Goal: Transaction & Acquisition: Purchase product/service

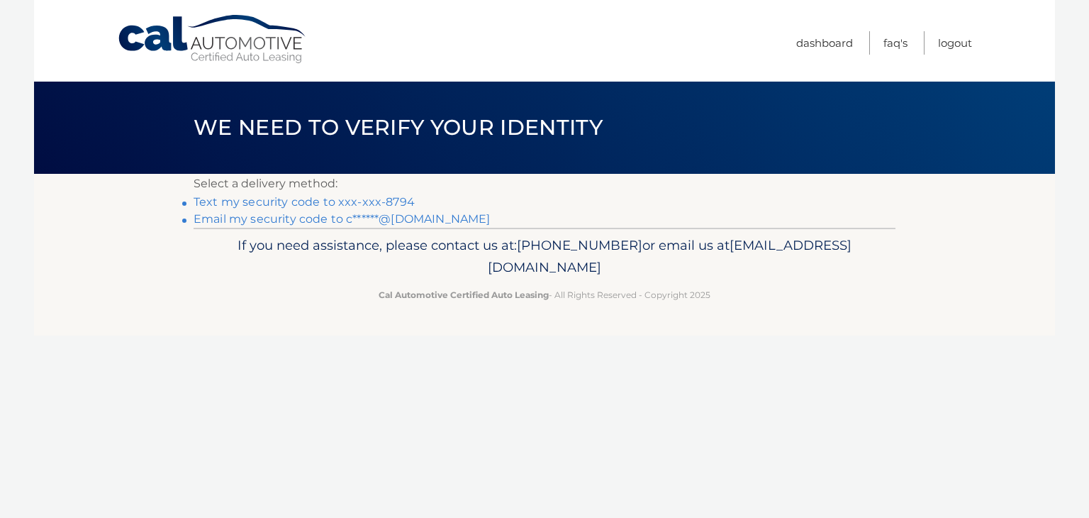
click at [363, 203] on link "Text my security code to xxx-xxx-8794" at bounding box center [304, 201] width 221 height 13
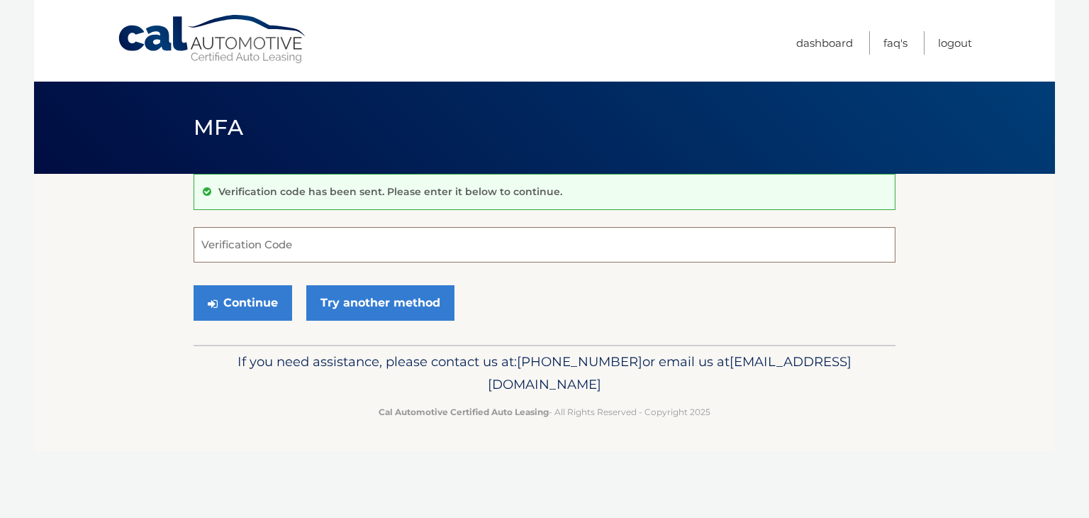
click at [295, 235] on input "Verification Code" at bounding box center [545, 244] width 702 height 35
type input "058864"
click at [244, 304] on button "Continue" at bounding box center [243, 302] width 99 height 35
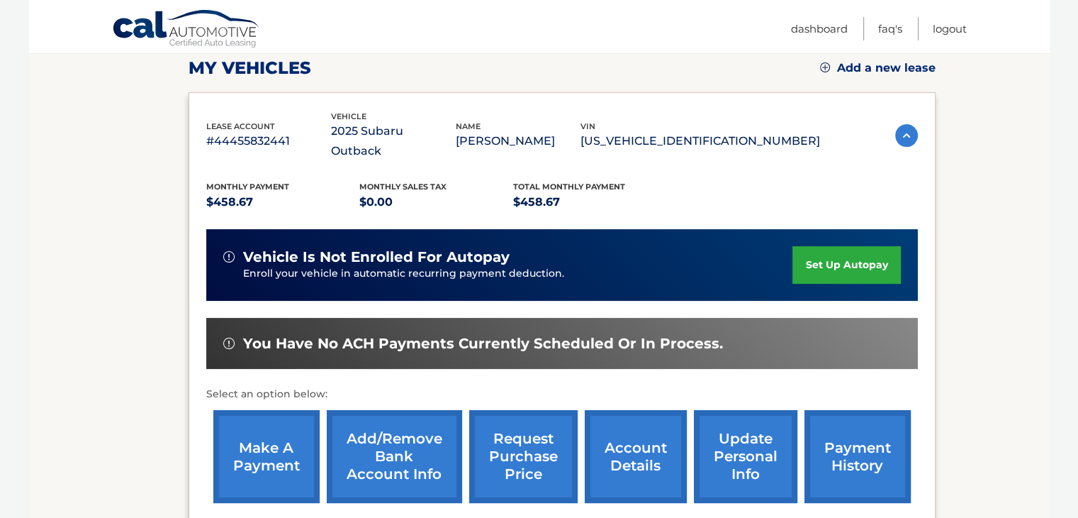
scroll to position [213, 0]
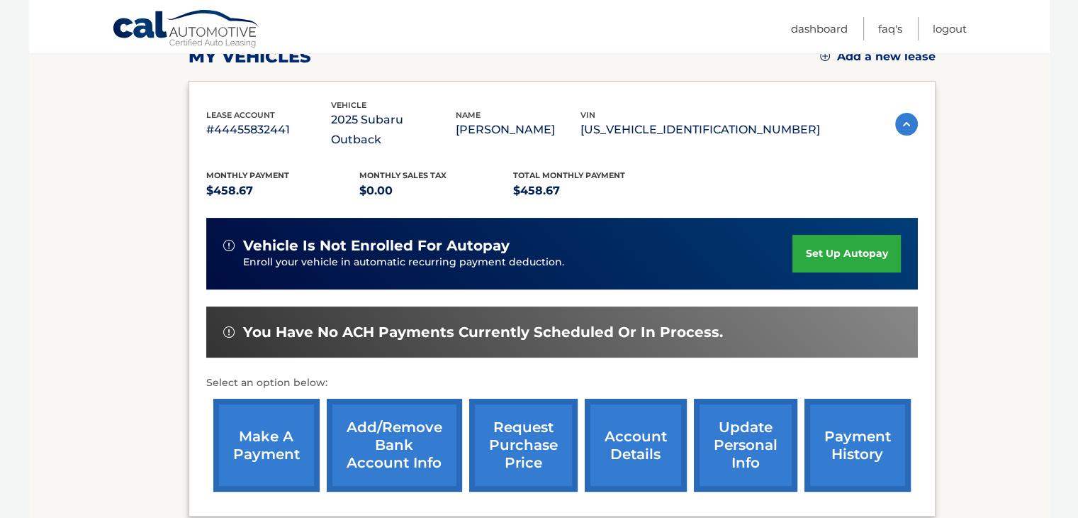
click at [278, 437] on link "make a payment" at bounding box center [266, 444] width 106 height 93
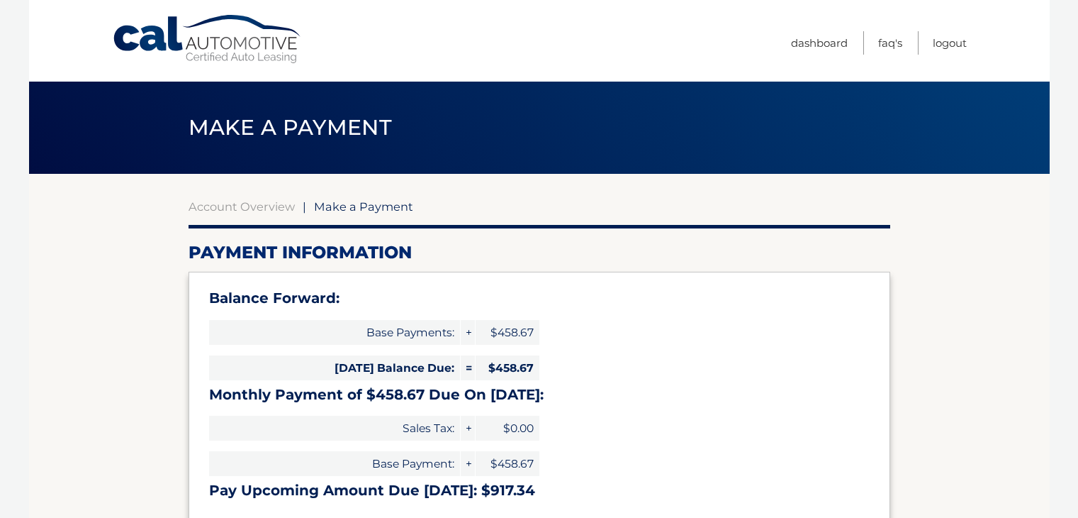
select select "MzM1YWE3MDMtZmNmZC00YmRkLWJlMjUtNzFkZmVhMGVlNDk3"
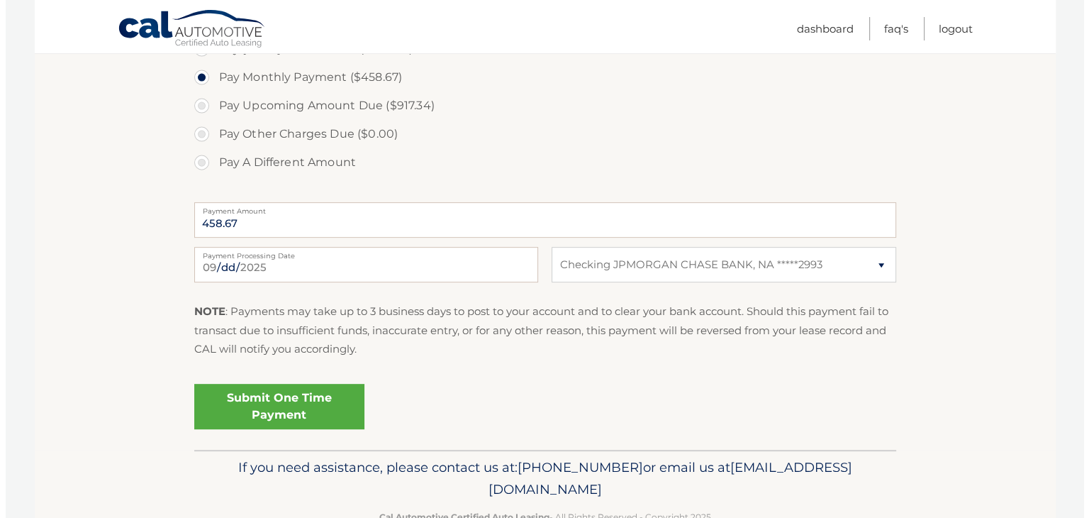
scroll to position [484, 0]
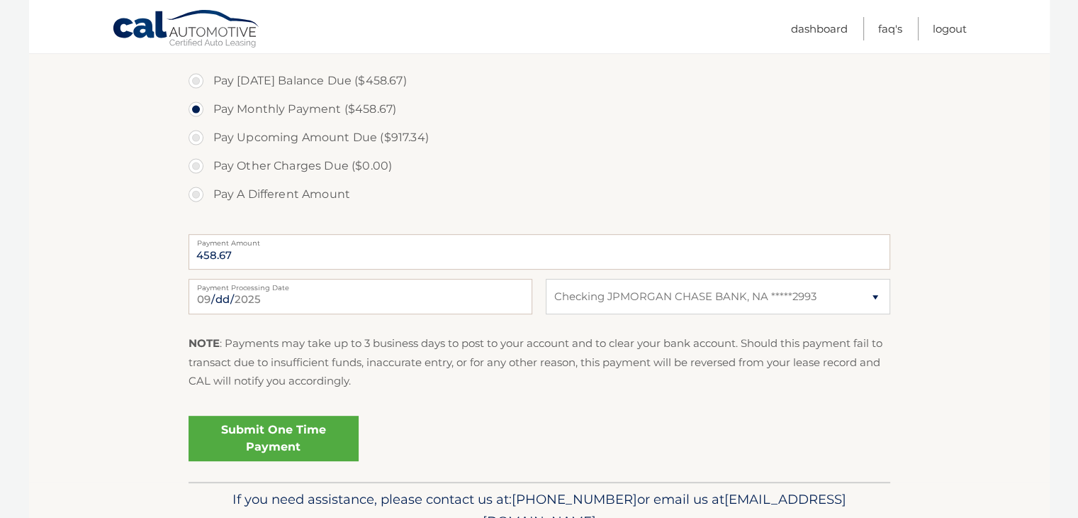
click at [289, 436] on link "Submit One Time Payment" at bounding box center [274, 437] width 170 height 45
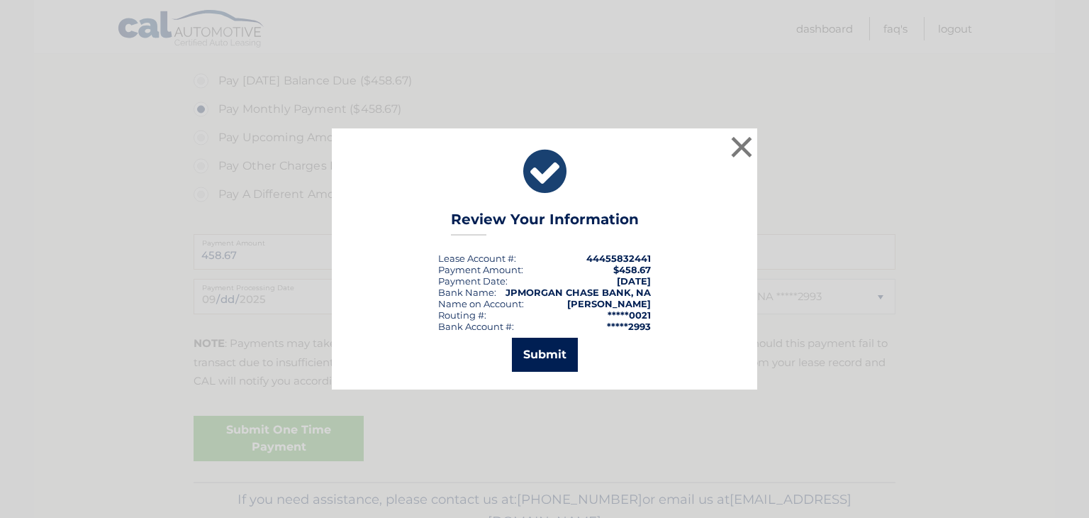
click at [556, 354] on button "Submit" at bounding box center [545, 354] width 66 height 34
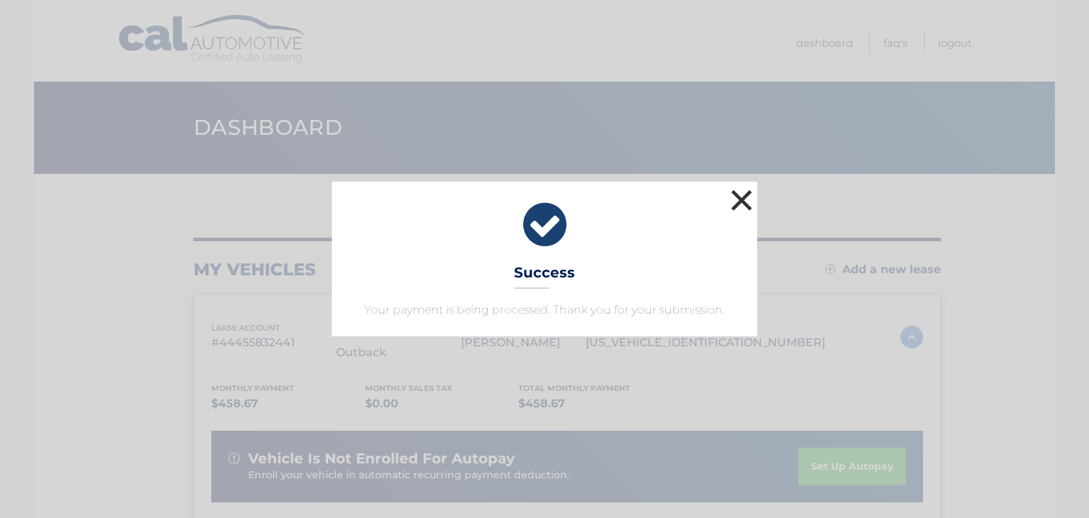
click at [742, 199] on button "×" at bounding box center [741, 200] width 28 height 28
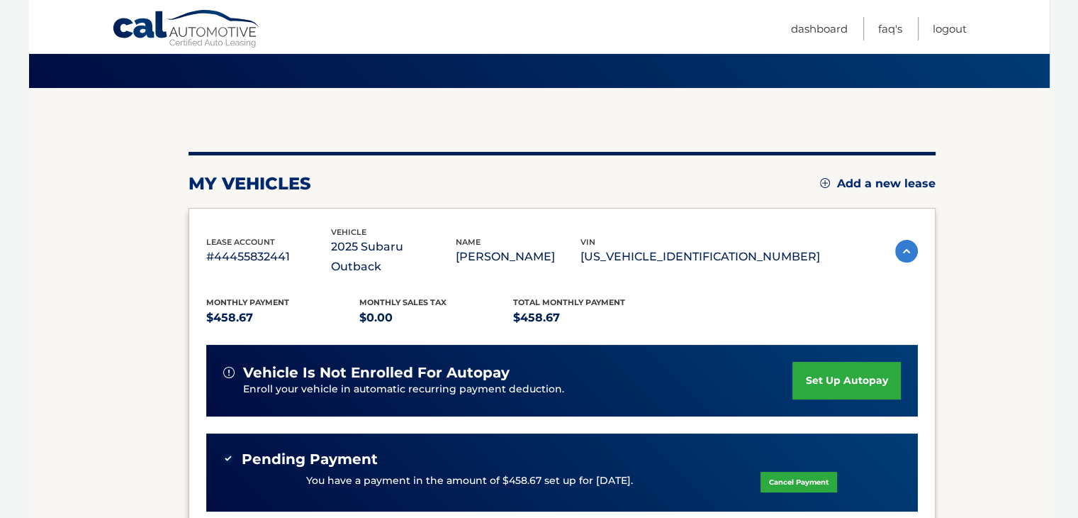
scroll to position [83, 0]
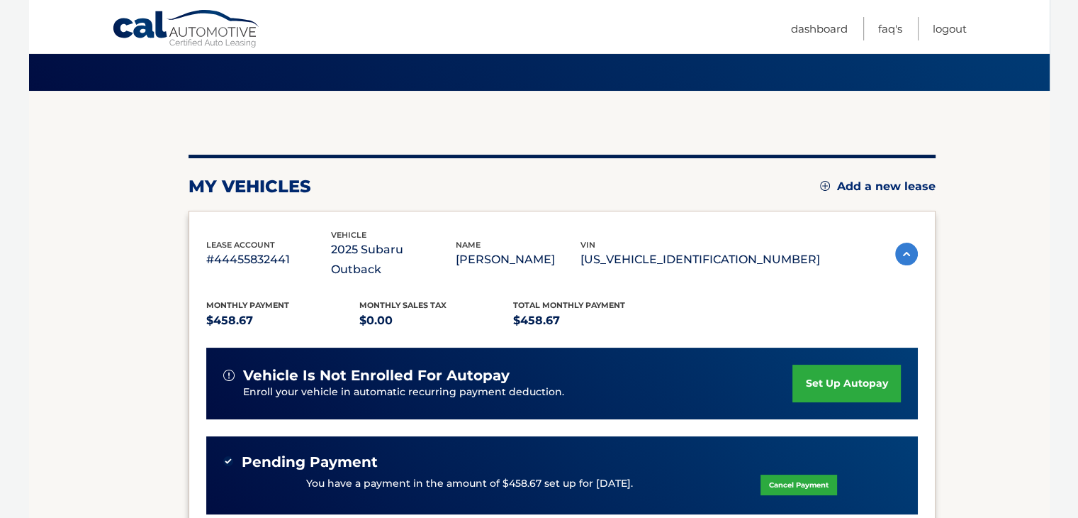
click at [899, 242] on img at bounding box center [906, 253] width 23 height 23
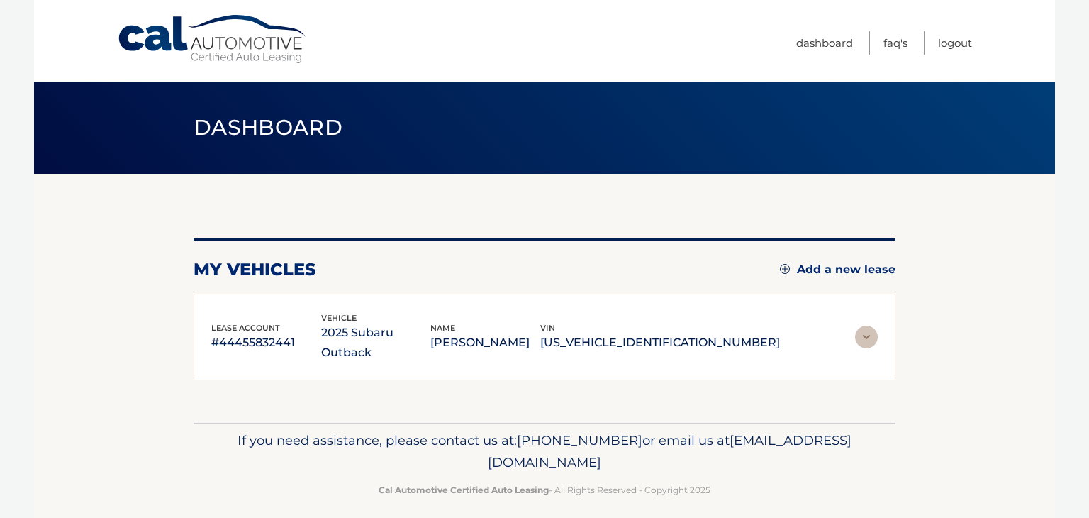
click at [871, 325] on img at bounding box center [866, 336] width 23 height 23
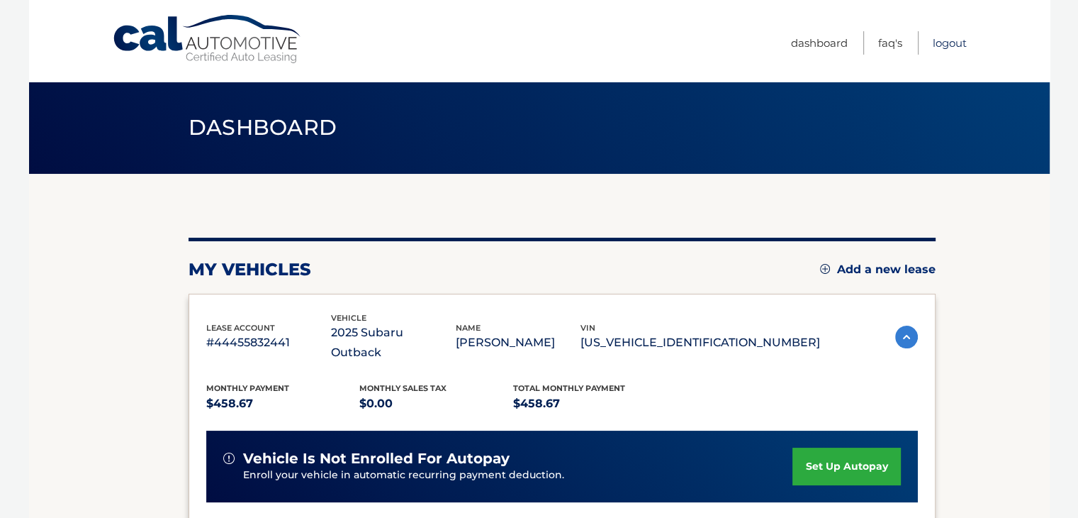
click at [947, 41] on link "Logout" at bounding box center [950, 42] width 34 height 23
